Goal: Task Accomplishment & Management: Manage account settings

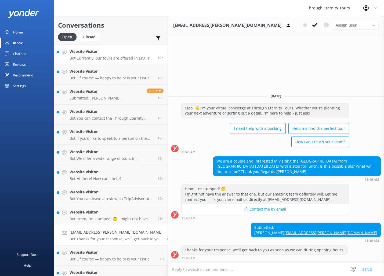
click at [109, 60] on p "Bot: Currently, our tours are offered in English only. It may be possible to ar…" at bounding box center [112, 58] width 84 height 5
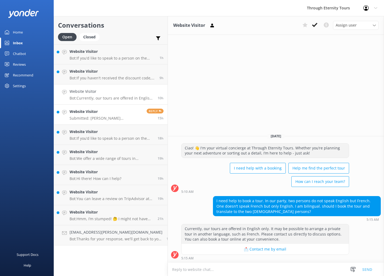
click at [110, 115] on div "Website Visitor Submitted: [PERSON_NAME] [EMAIL_ADDRESS][DOMAIN_NAME] Does the …" at bounding box center [106, 115] width 73 height 12
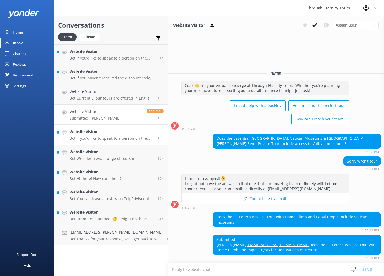
click at [109, 137] on p "Bot: If you’d like to speak to a person on the Through Eternity Tours team, ple…" at bounding box center [112, 138] width 84 height 5
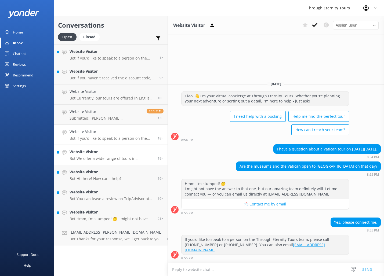
click at [127, 158] on p "Bot: We offer a wide range of tours in [GEOGRAPHIC_DATA], from iconic landmarks…" at bounding box center [112, 158] width 84 height 5
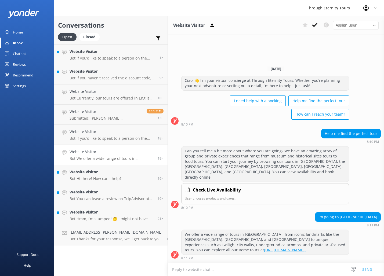
click at [185, 191] on icon at bounding box center [187, 190] width 5 height 7
click at [22, 85] on div "Settings" at bounding box center [19, 86] width 13 height 11
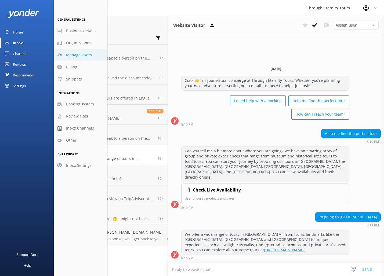
click at [75, 57] on span "Manage Users" at bounding box center [79, 55] width 26 height 6
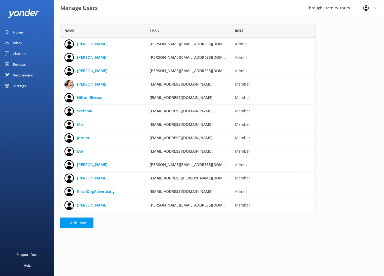
scroll to position [188, 256]
click at [84, 222] on button "+ Add User" at bounding box center [76, 223] width 33 height 11
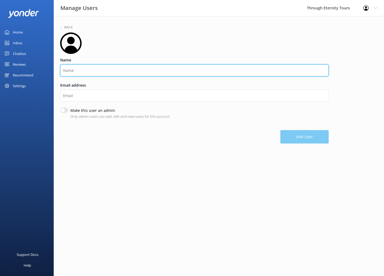
click at [82, 70] on input "Name" at bounding box center [194, 70] width 269 height 12
type input "[PERSON_NAME]"
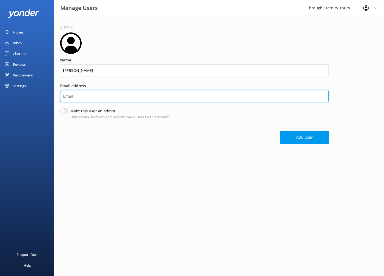
click at [72, 97] on input "Email address" at bounding box center [194, 96] width 269 height 12
click at [81, 99] on input "[PERSON_NAME]" at bounding box center [194, 96] width 269 height 12
type input "[PERSON_NAME][EMAIL_ADDRESS][DOMAIN_NAME]"
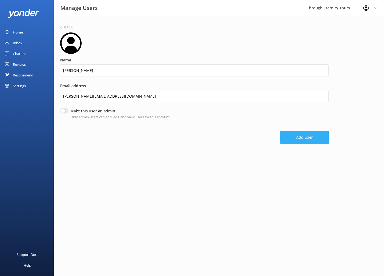
click at [302, 134] on button "Add User" at bounding box center [304, 137] width 48 height 13
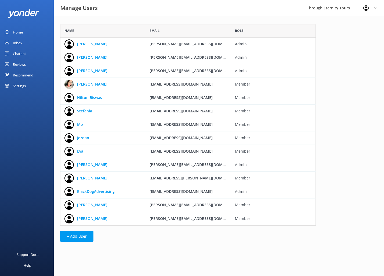
scroll to position [202, 256]
